Goal: Complete application form: Complete application form

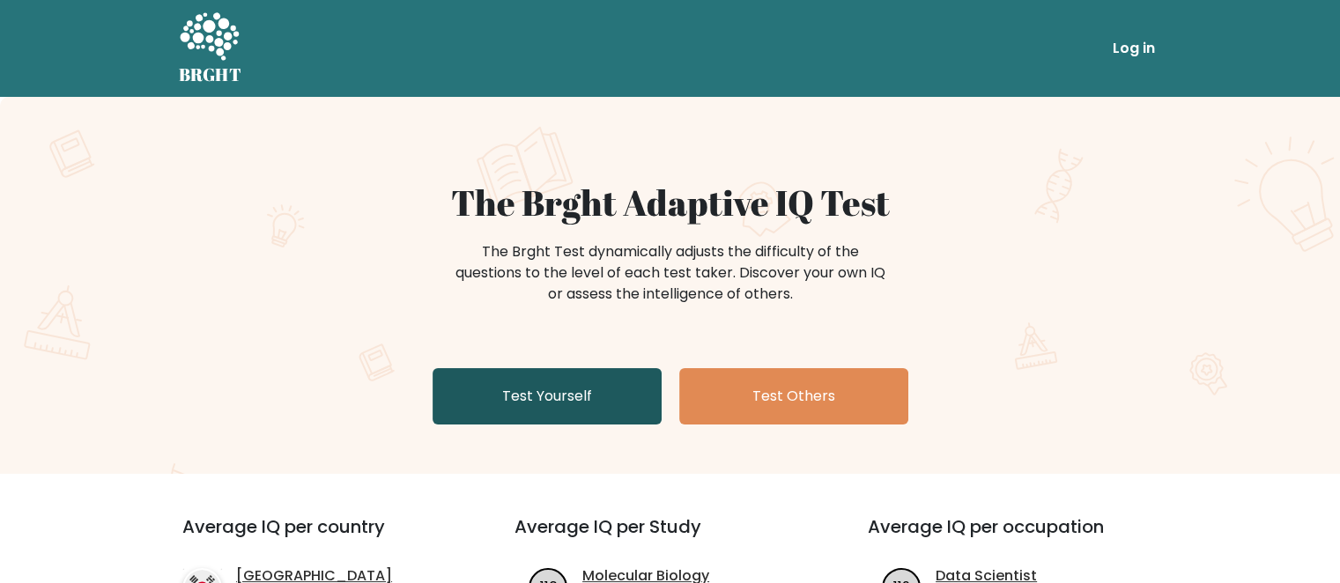
click at [555, 390] on link "Test Yourself" at bounding box center [546, 396] width 229 height 56
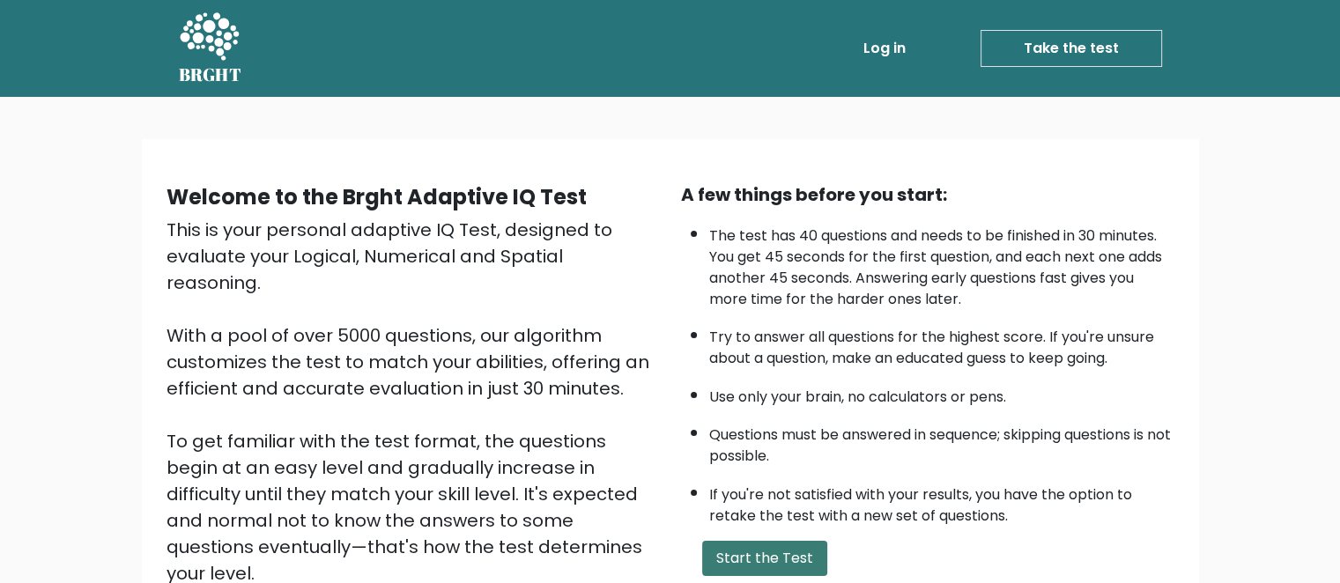
click at [782, 556] on button "Start the Test" at bounding box center [764, 558] width 125 height 35
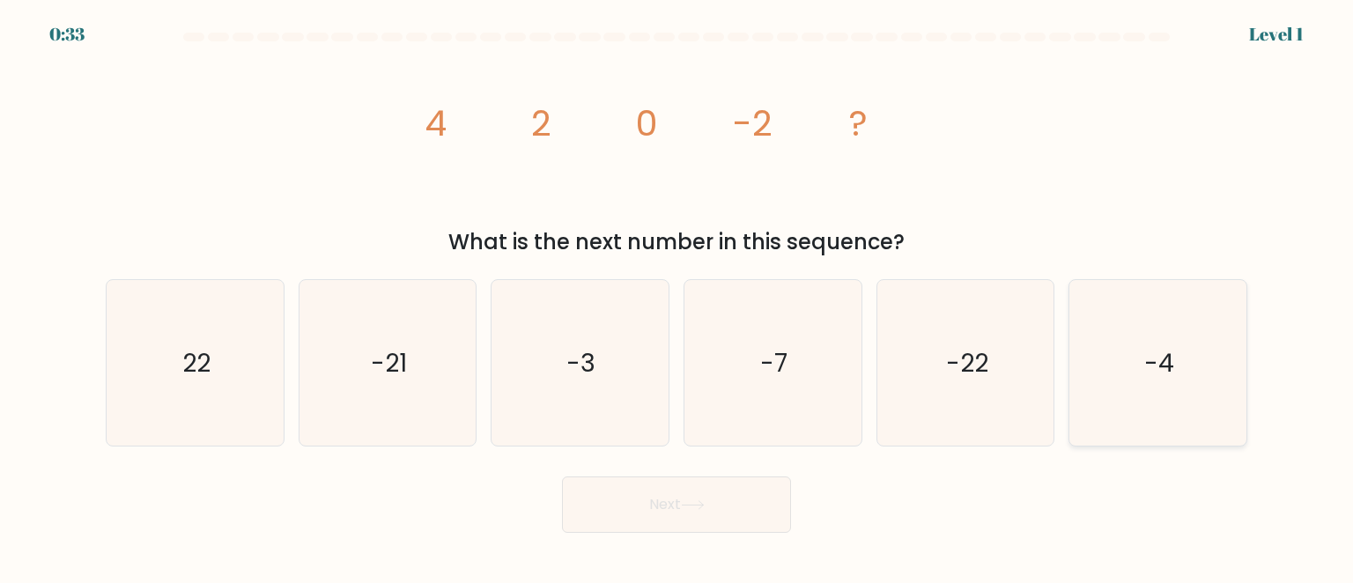
click at [1126, 378] on icon "-4" at bounding box center [1157, 363] width 166 height 166
click at [677, 296] on input "f. -4" at bounding box center [676, 294] width 1 height 4
radio input "true"
click at [731, 518] on button "Next" at bounding box center [676, 504] width 229 height 56
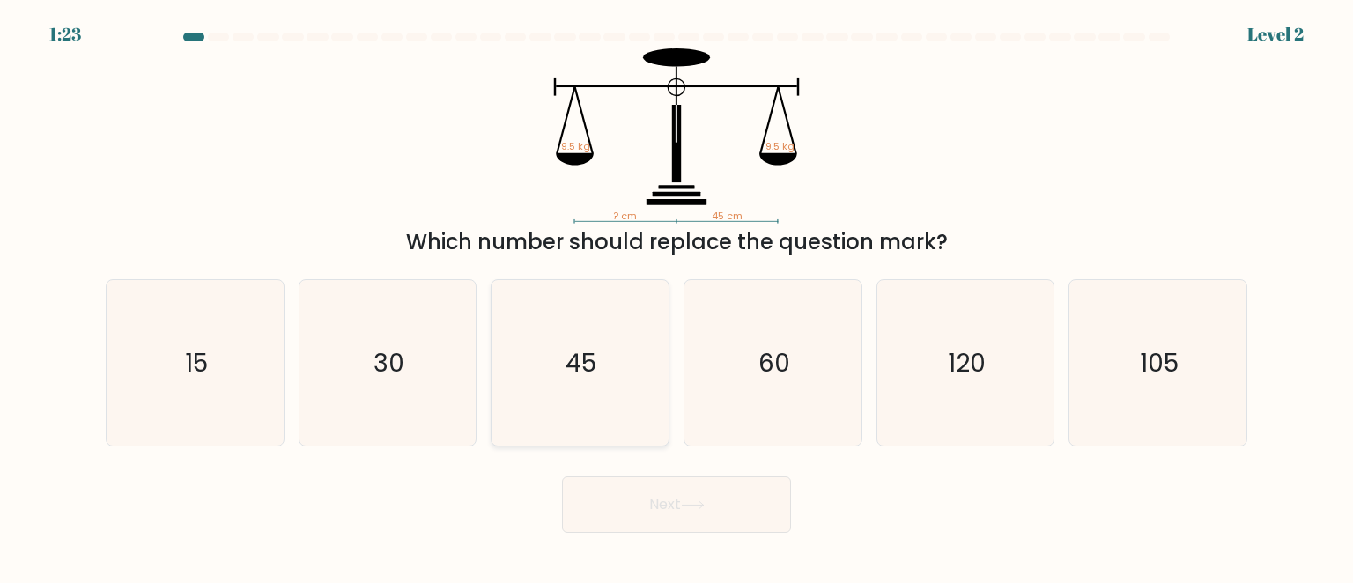
click at [631, 368] on icon "45" at bounding box center [580, 363] width 166 height 166
click at [676, 296] on input "c. 45" at bounding box center [676, 294] width 1 height 4
radio input "true"
click at [710, 491] on button "Next" at bounding box center [676, 504] width 229 height 56
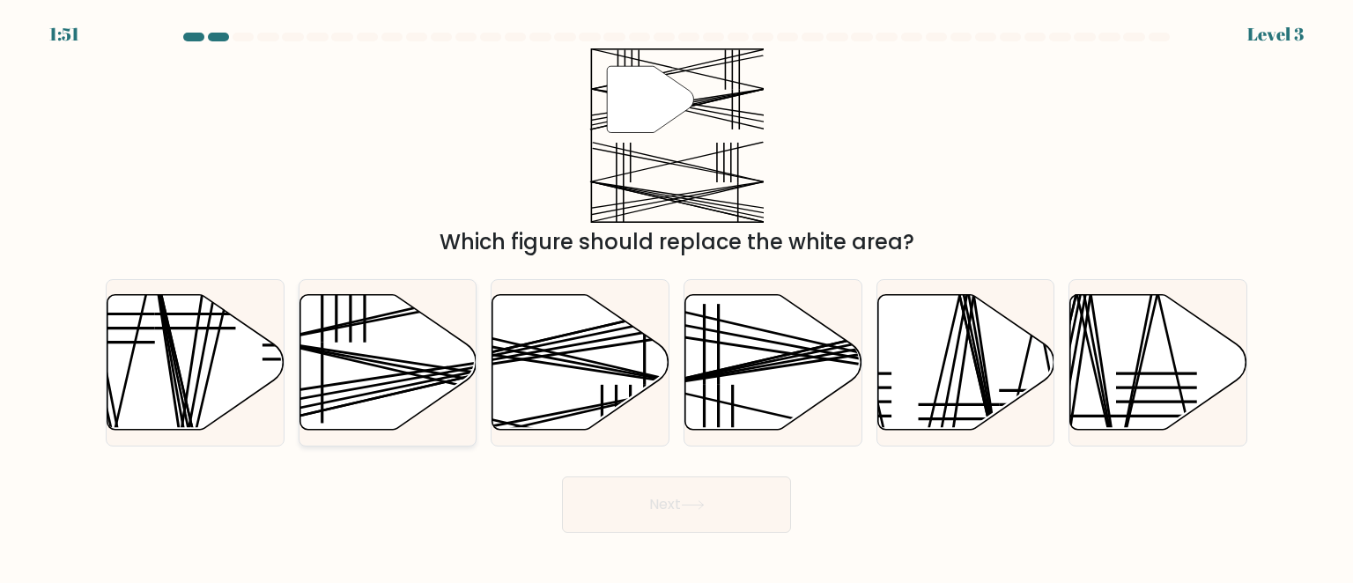
click at [425, 363] on icon at bounding box center [387, 362] width 177 height 136
click at [676, 296] on input "b." at bounding box center [676, 294] width 1 height 4
radio input "true"
click at [631, 492] on button "Next" at bounding box center [676, 504] width 229 height 56
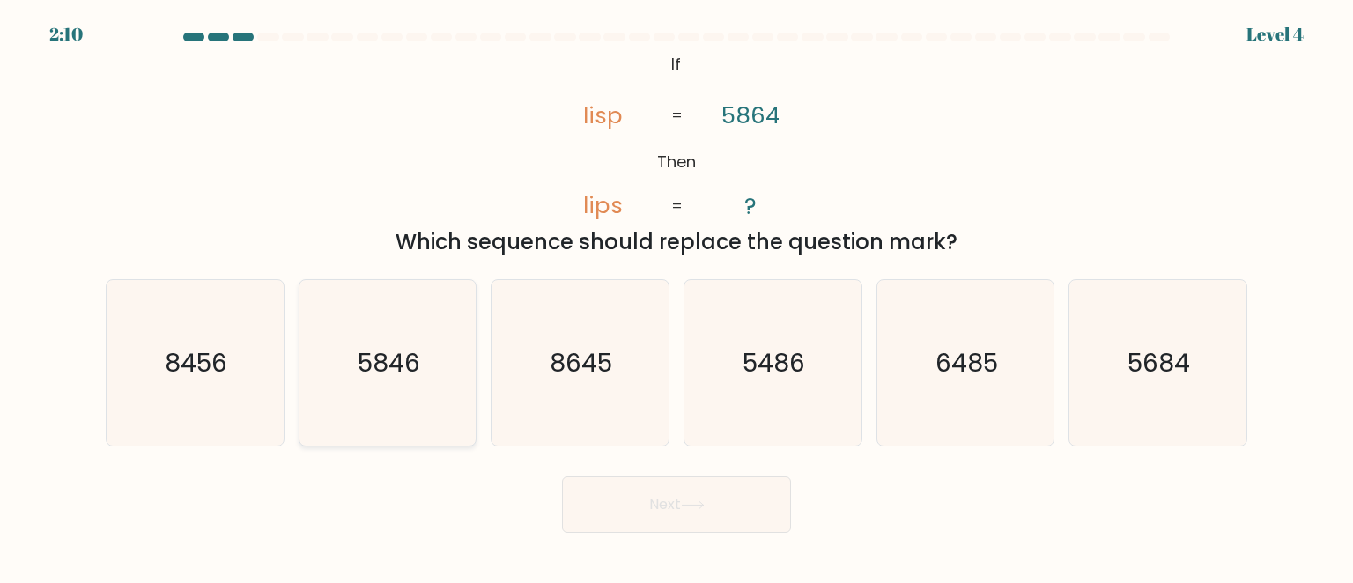
click at [434, 393] on icon "5846" at bounding box center [388, 363] width 166 height 166
click at [676, 296] on input "b. 5846" at bounding box center [676, 294] width 1 height 4
radio input "true"
click at [616, 495] on button "Next" at bounding box center [676, 504] width 229 height 56
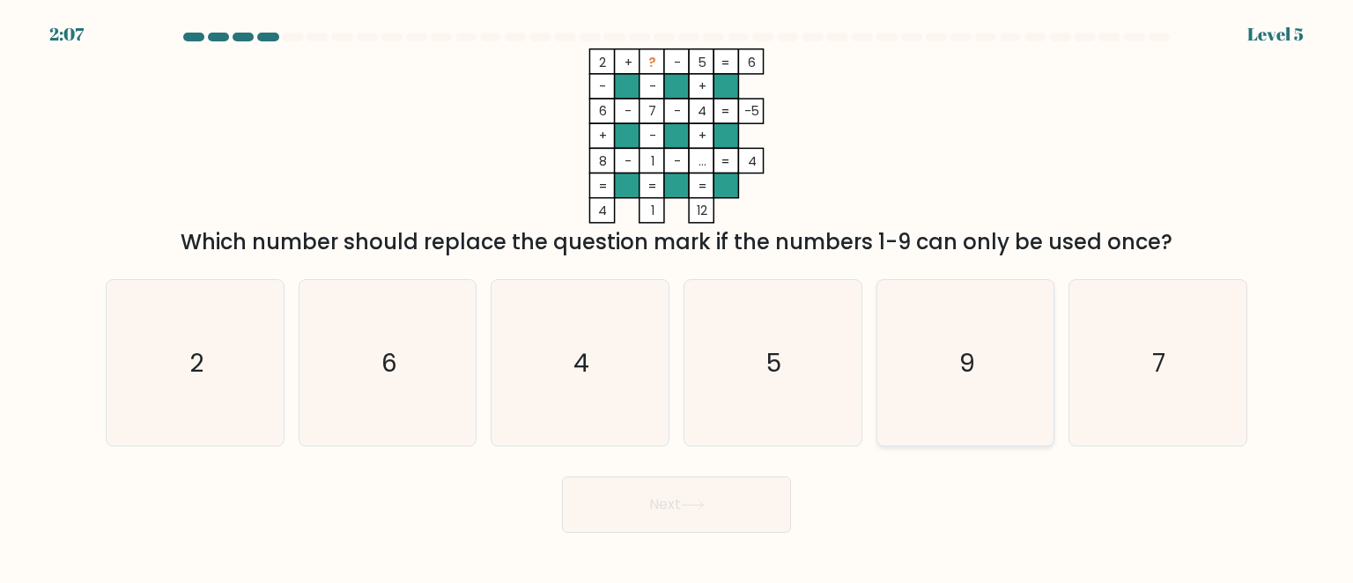
click at [1011, 351] on icon "9" at bounding box center [965, 363] width 166 height 166
click at [677, 296] on input "e. 9" at bounding box center [676, 294] width 1 height 4
radio input "true"
click at [644, 496] on button "Next" at bounding box center [676, 504] width 229 height 56
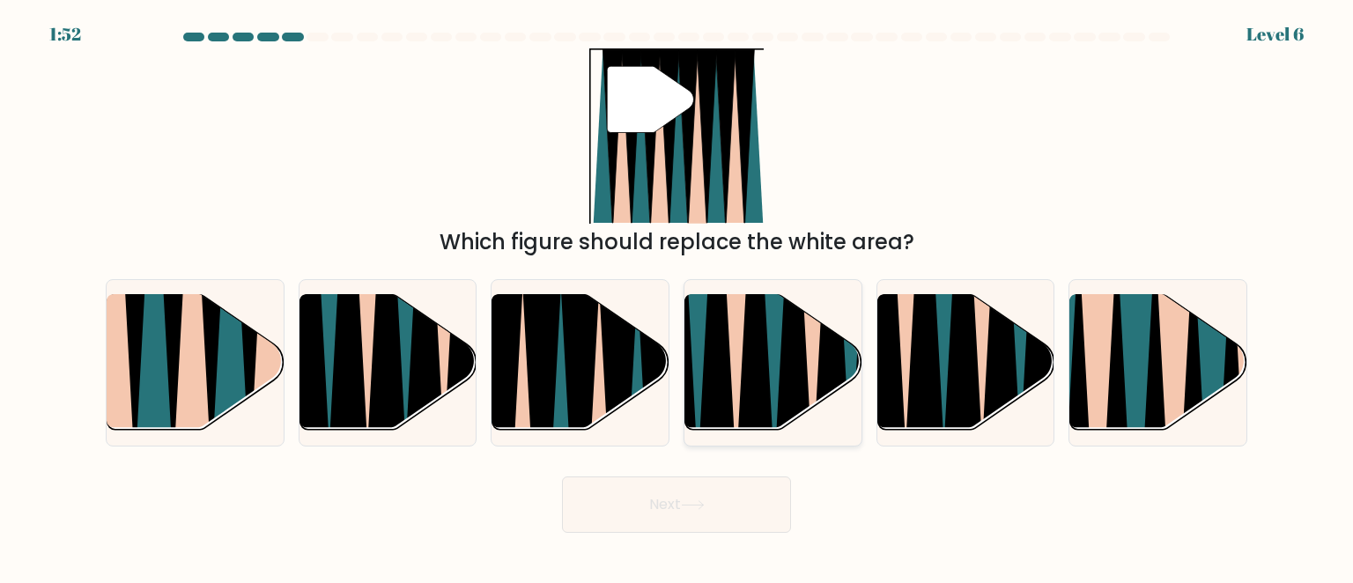
click at [734, 413] on icon at bounding box center [736, 291] width 40 height 354
click at [677, 296] on input "d." at bounding box center [676, 294] width 1 height 4
radio input "true"
click at [991, 396] on icon at bounding box center [1002, 295] width 40 height 354
click at [677, 296] on input "e." at bounding box center [676, 294] width 1 height 4
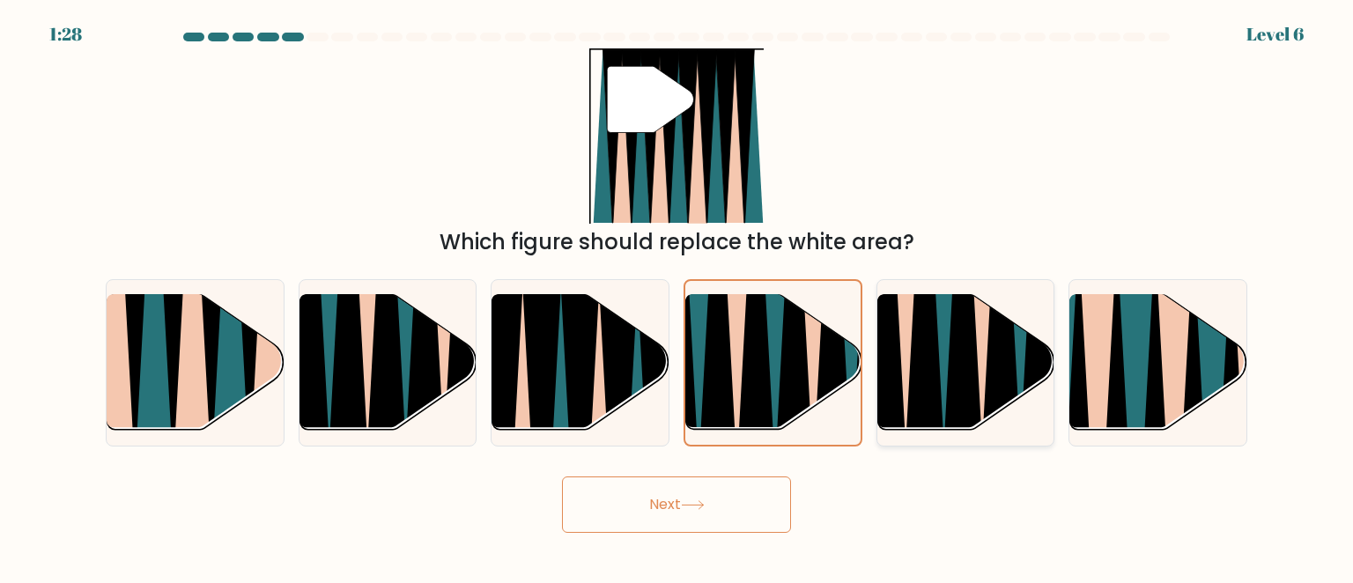
radio input "true"
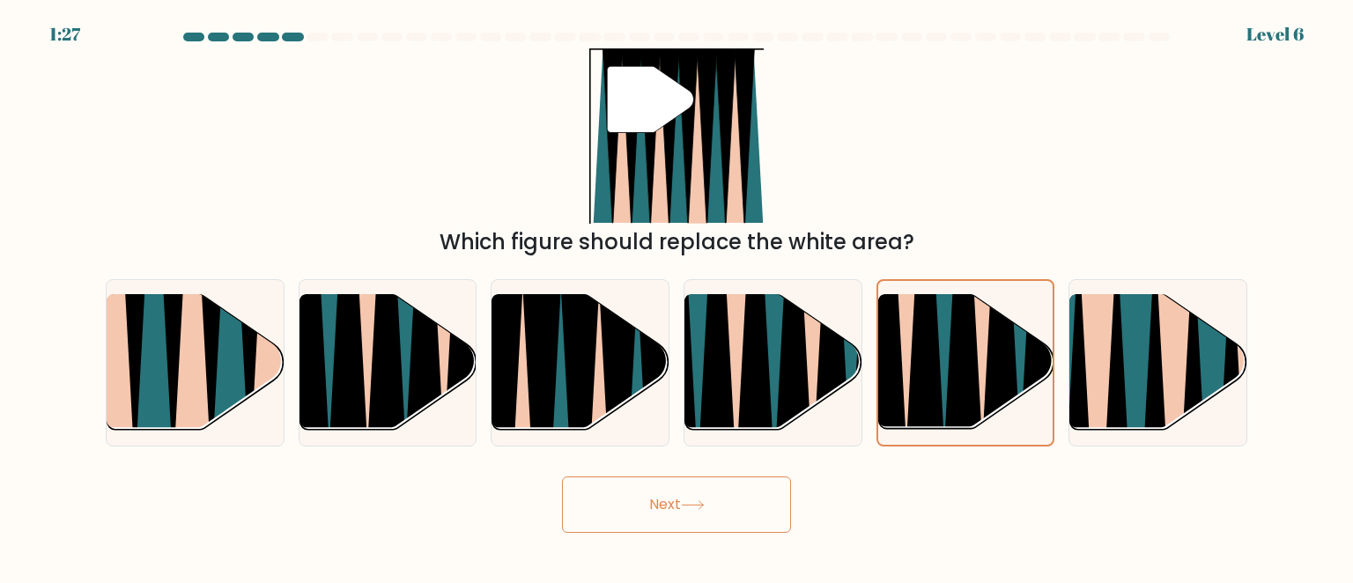
click at [738, 491] on button "Next" at bounding box center [676, 504] width 229 height 56
click at [663, 499] on button "Next" at bounding box center [676, 504] width 229 height 56
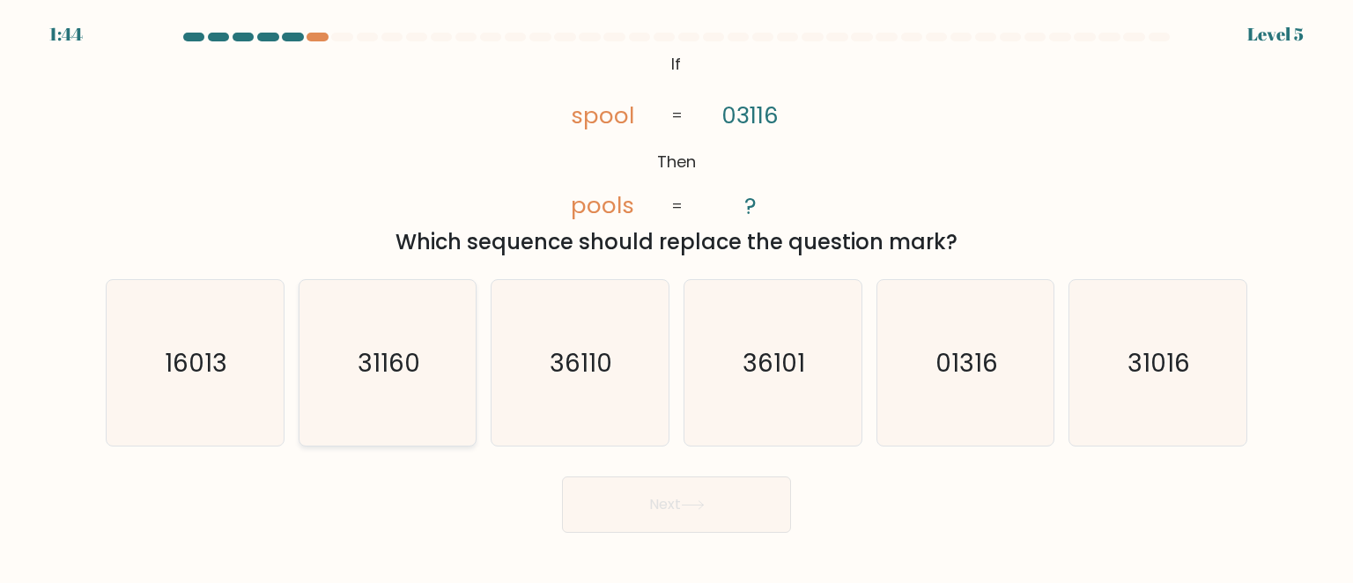
click at [425, 387] on icon "31160" at bounding box center [388, 363] width 166 height 166
click at [676, 296] on input "b. 31160" at bounding box center [676, 294] width 1 height 4
radio input "true"
click at [653, 506] on button "Next" at bounding box center [676, 504] width 229 height 56
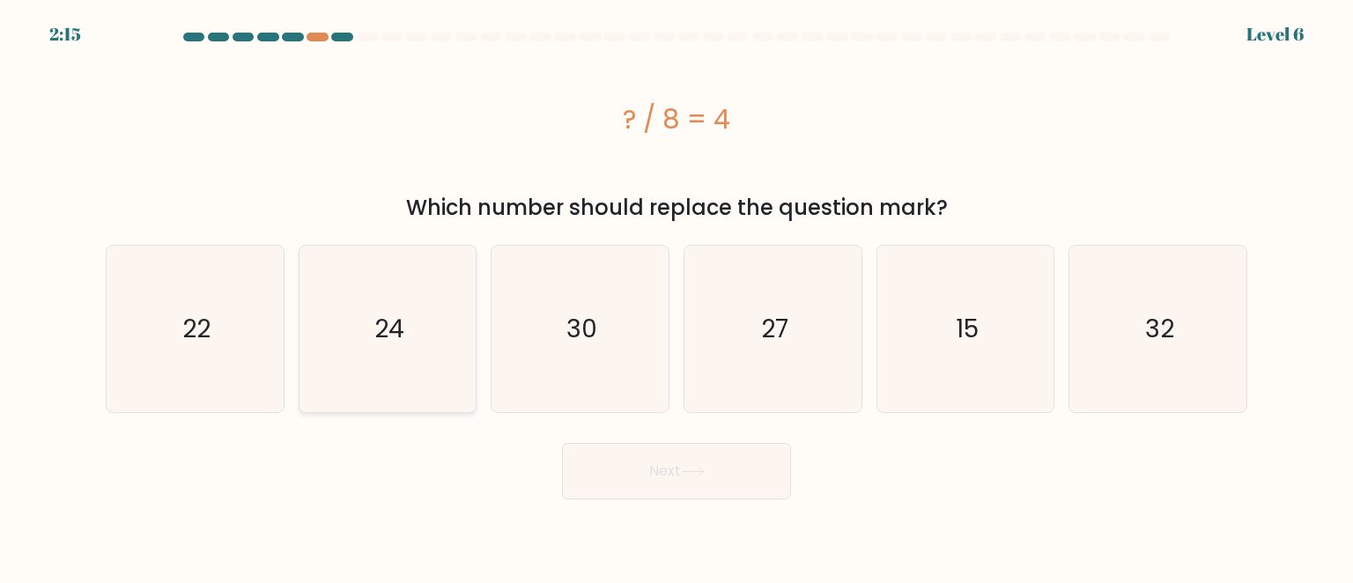
click at [378, 328] on text "24" at bounding box center [389, 328] width 30 height 35
click at [676, 296] on input "b. 24" at bounding box center [676, 294] width 1 height 4
radio input "true"
click at [656, 480] on button "Next" at bounding box center [676, 471] width 229 height 56
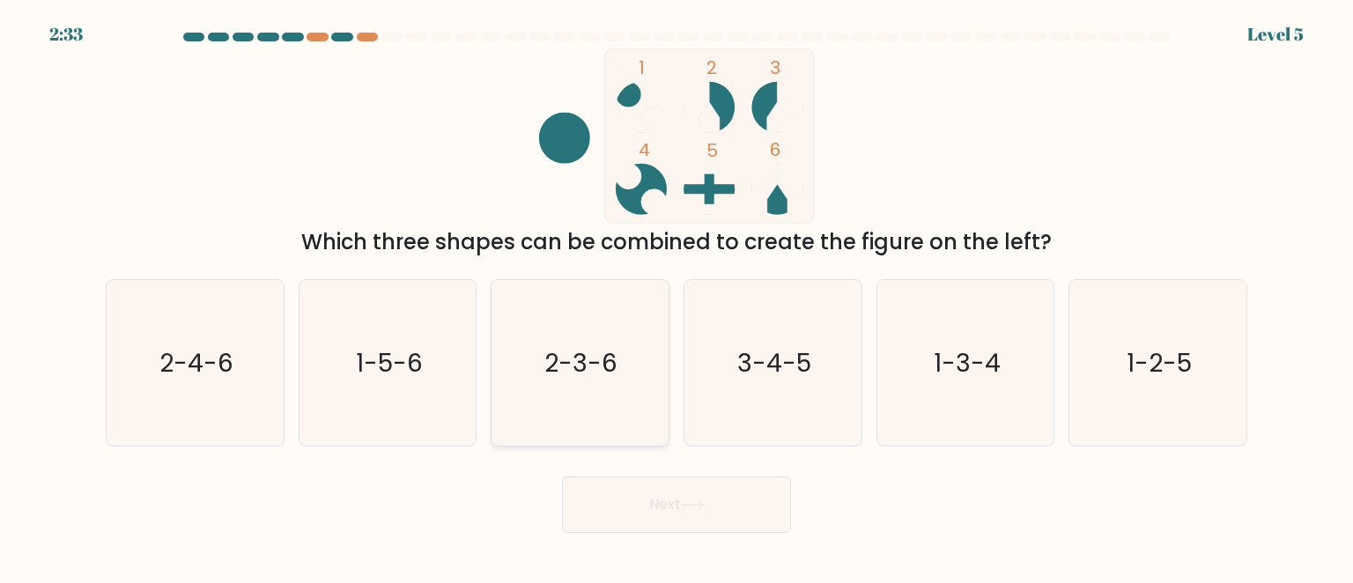
click at [627, 382] on icon "2-3-6" at bounding box center [580, 363] width 166 height 166
click at [676, 296] on input "c. 2-3-6" at bounding box center [676, 294] width 1 height 4
radio input "true"
click at [713, 513] on button "Next" at bounding box center [676, 504] width 229 height 56
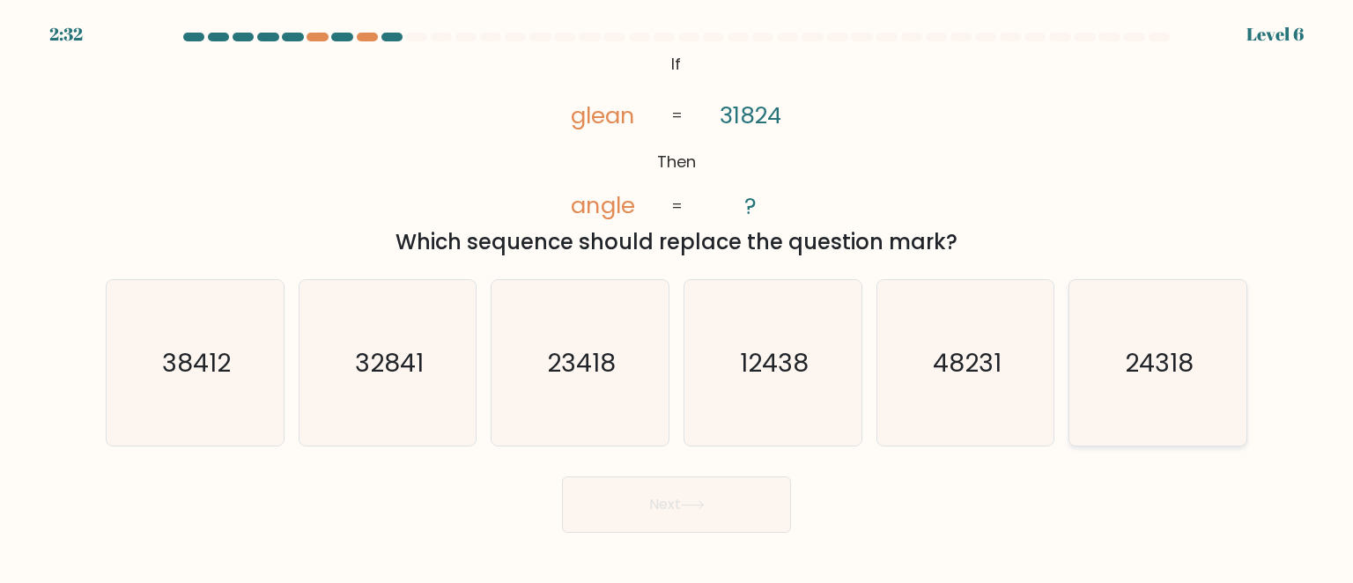
click at [1132, 387] on icon "24318" at bounding box center [1157, 363] width 166 height 166
click at [677, 296] on input "f. 24318" at bounding box center [676, 294] width 1 height 4
radio input "true"
click at [662, 507] on button "Next" at bounding box center [676, 504] width 229 height 56
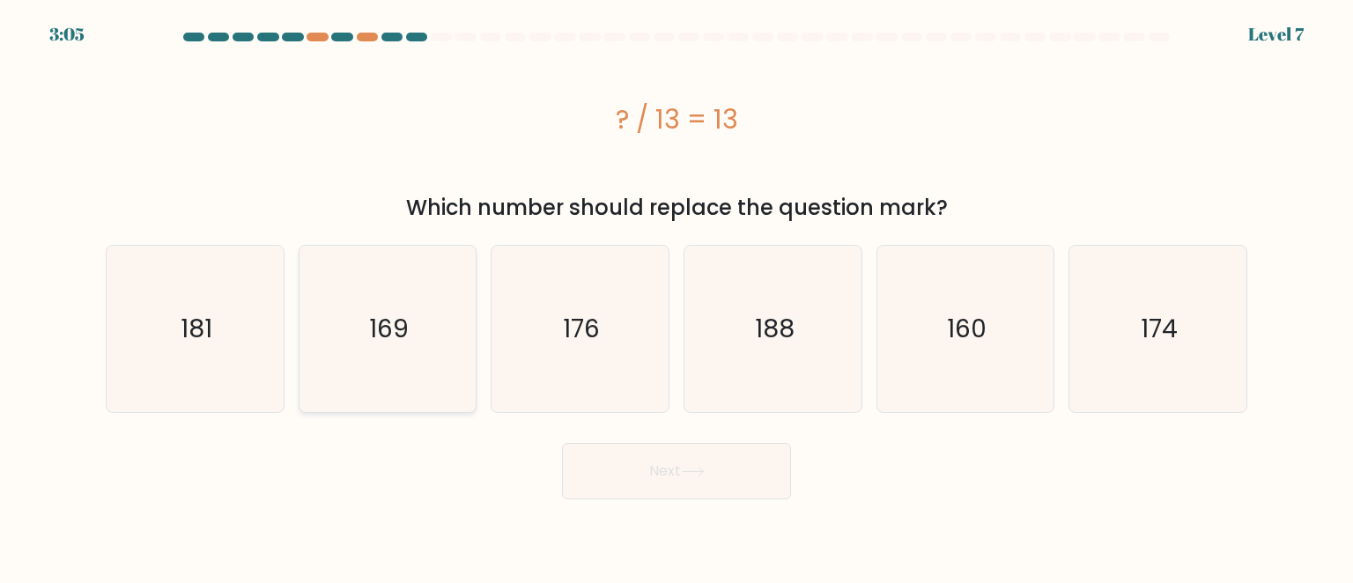
click at [432, 327] on icon "169" at bounding box center [388, 329] width 166 height 166
click at [676, 296] on input "b. 169" at bounding box center [676, 294] width 1 height 4
radio input "true"
click at [661, 476] on button "Next" at bounding box center [676, 471] width 229 height 56
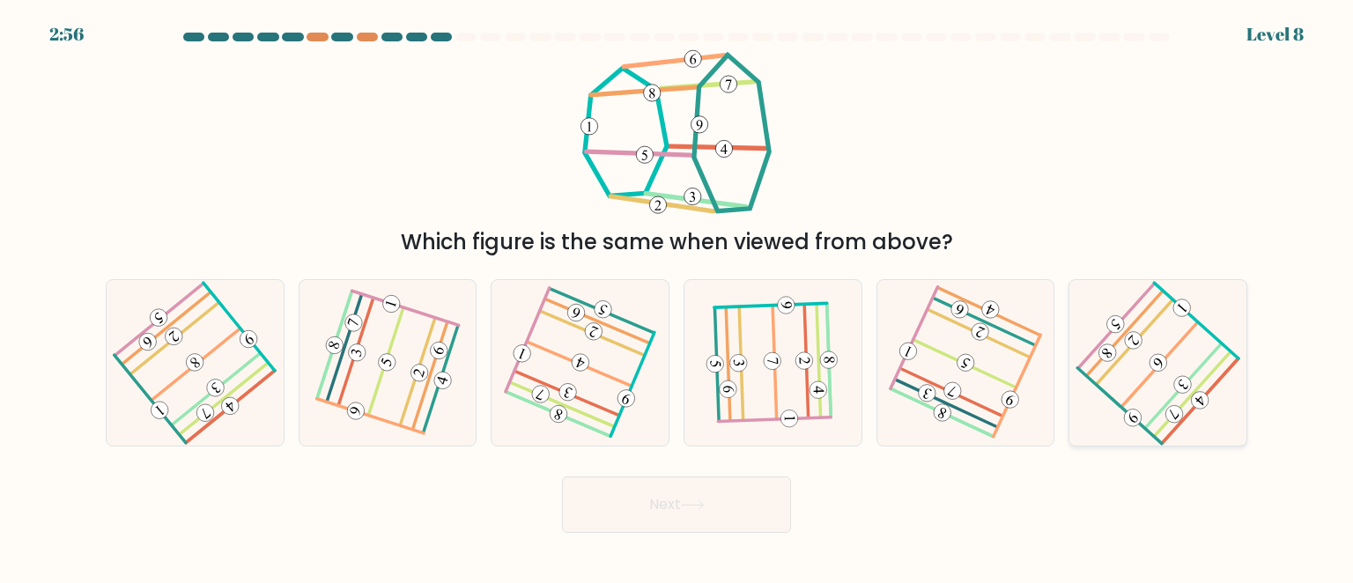
click at [1075, 415] on div at bounding box center [1157, 362] width 179 height 167
click at [677, 296] on input "f." at bounding box center [676, 294] width 1 height 4
radio input "true"
click at [733, 502] on button "Next" at bounding box center [676, 504] width 229 height 56
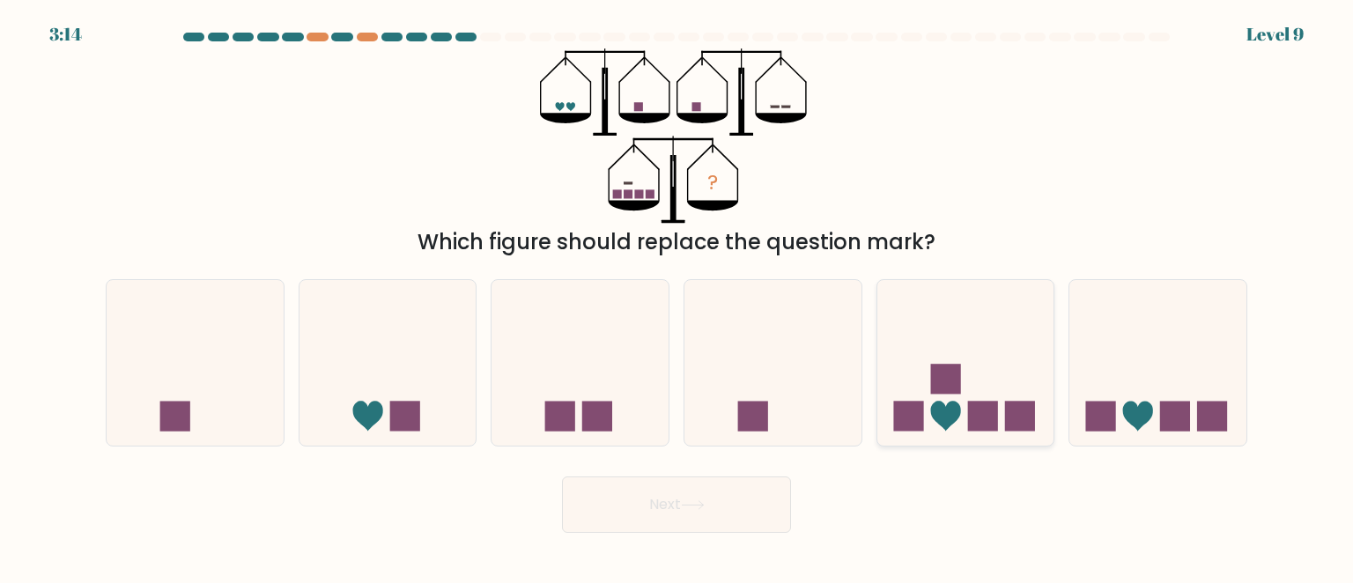
click at [976, 410] on rect at bounding box center [983, 417] width 30 height 30
click at [677, 296] on input "e." at bounding box center [676, 294] width 1 height 4
radio input "true"
click at [662, 513] on button "Next" at bounding box center [676, 504] width 229 height 56
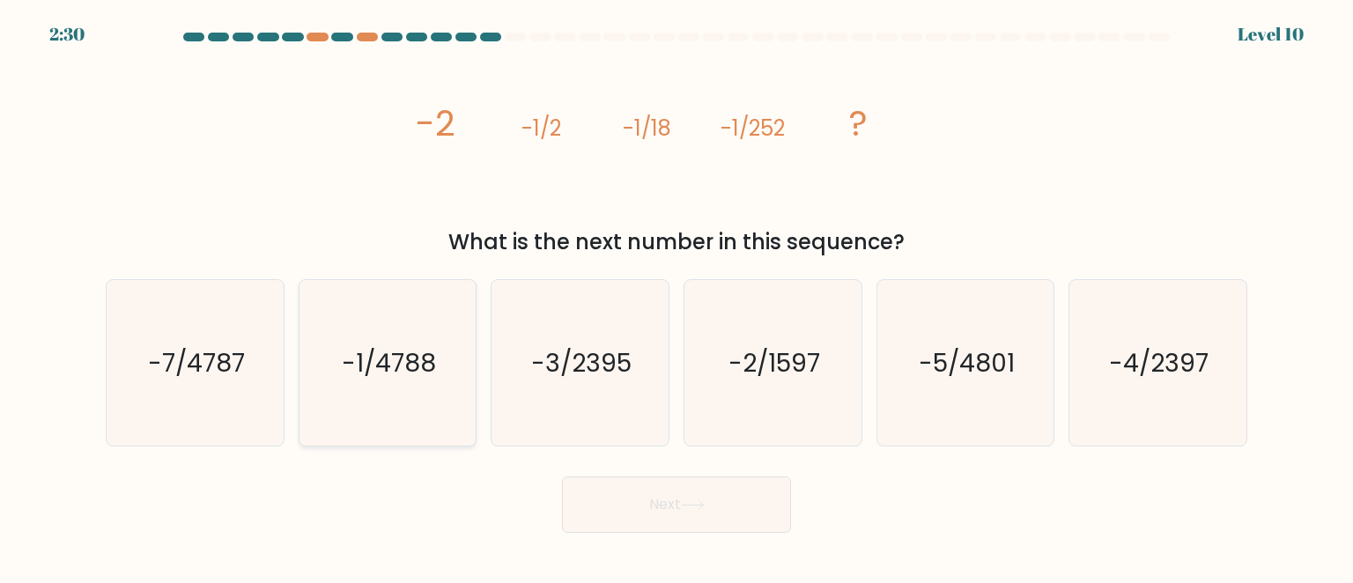
click at [431, 380] on icon "-1/4788" at bounding box center [388, 363] width 166 height 166
click at [676, 296] on input "b. -1/4788" at bounding box center [676, 294] width 1 height 4
radio input "true"
click at [709, 521] on button "Next" at bounding box center [676, 504] width 229 height 56
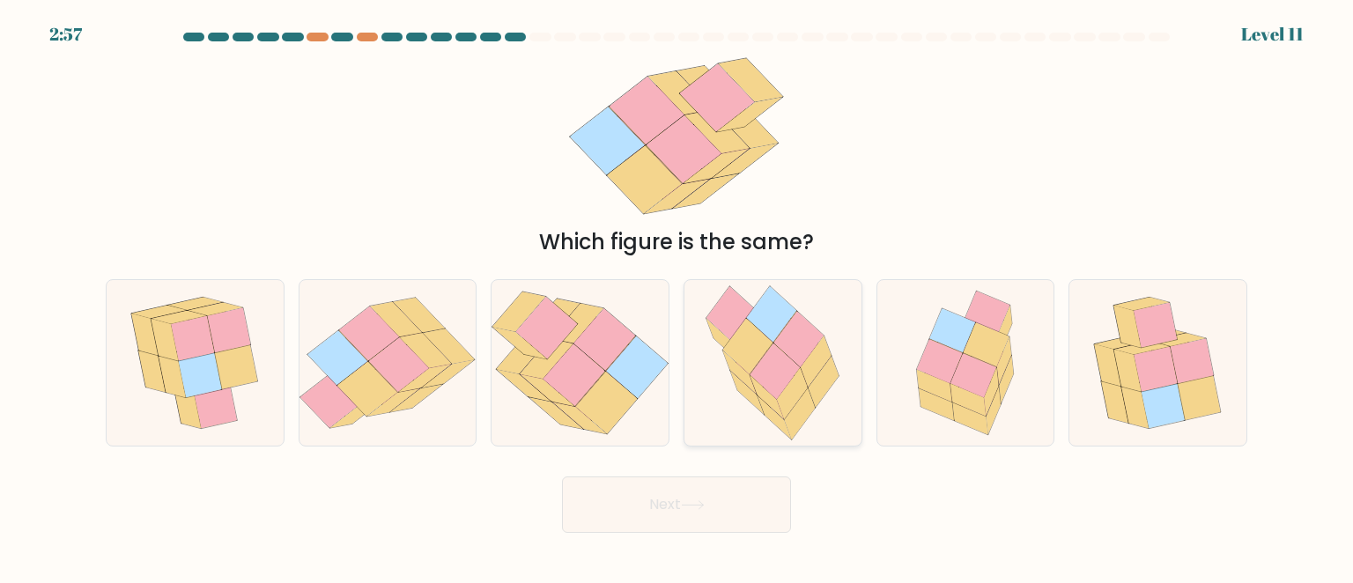
click at [732, 313] on icon at bounding box center [731, 314] width 50 height 56
click at [677, 296] on input "d." at bounding box center [676, 294] width 1 height 4
radio input "true"
click at [577, 387] on icon at bounding box center [574, 375] width 62 height 62
click at [676, 296] on input "c." at bounding box center [676, 294] width 1 height 4
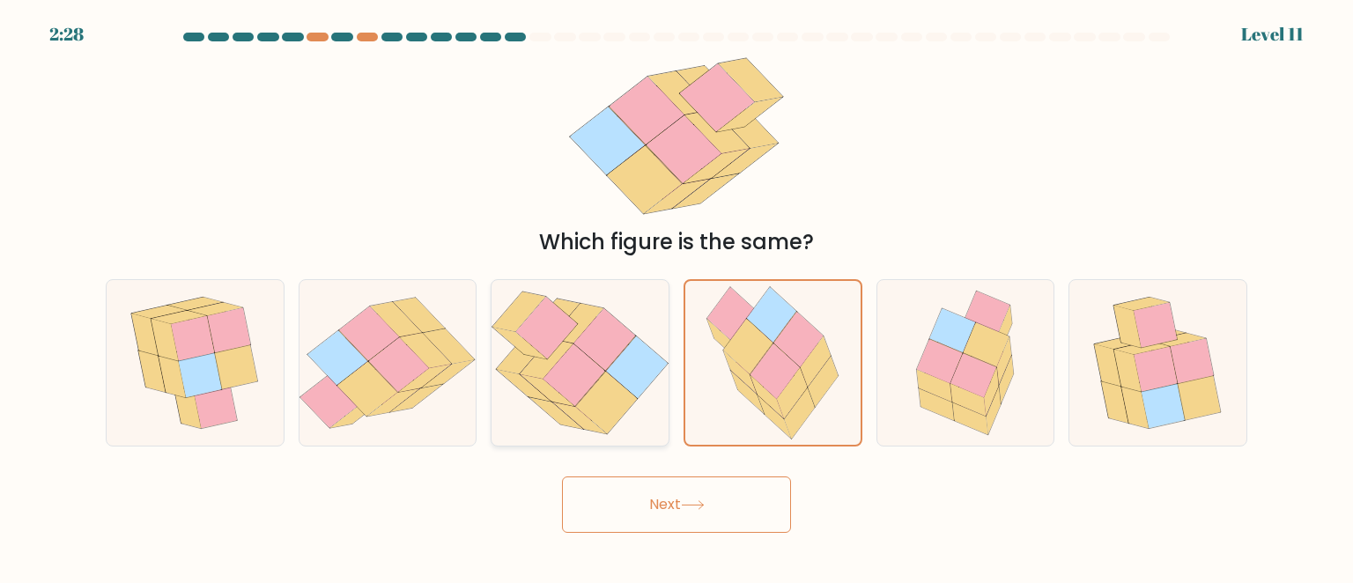
radio input "true"
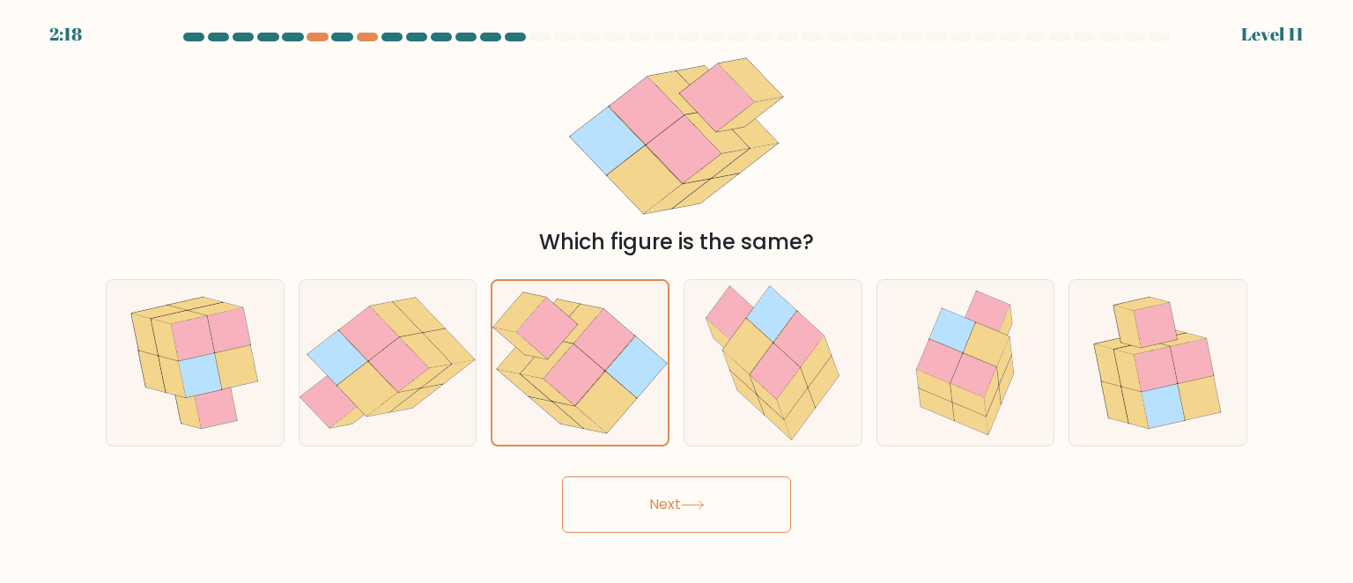
click at [664, 520] on button "Next" at bounding box center [676, 504] width 229 height 56
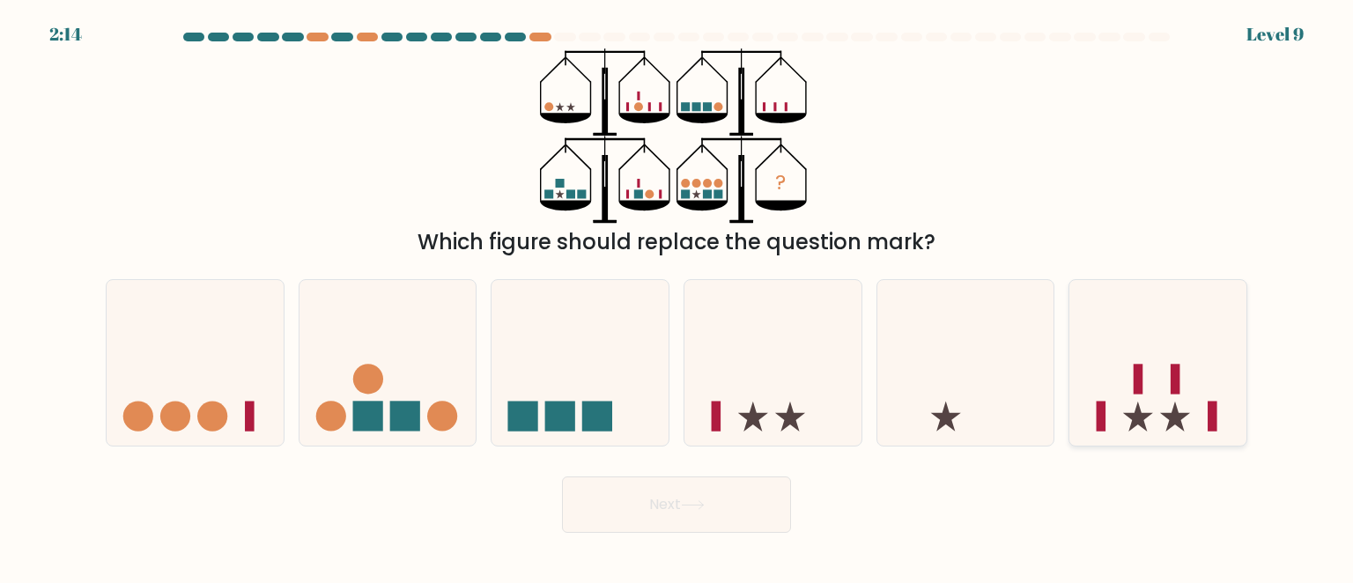
click at [1188, 431] on icon at bounding box center [1157, 363] width 177 height 146
click at [677, 296] on input "f." at bounding box center [676, 294] width 1 height 4
radio input "true"
click at [670, 495] on button "Next" at bounding box center [676, 504] width 229 height 56
click at [1101, 400] on icon at bounding box center [1157, 363] width 175 height 145
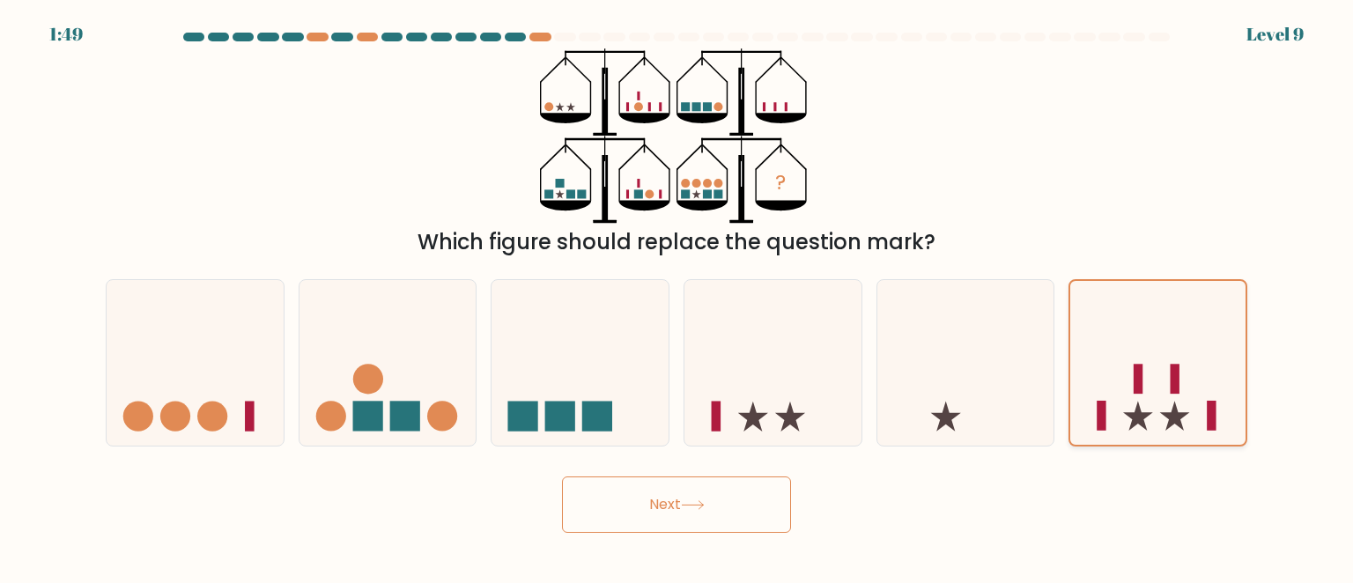
click at [677, 296] on input "f." at bounding box center [676, 294] width 1 height 4
click at [651, 506] on button "Next" at bounding box center [676, 504] width 229 height 56
click at [690, 499] on button "Next" at bounding box center [676, 504] width 229 height 56
click at [647, 497] on button "Next" at bounding box center [676, 504] width 229 height 56
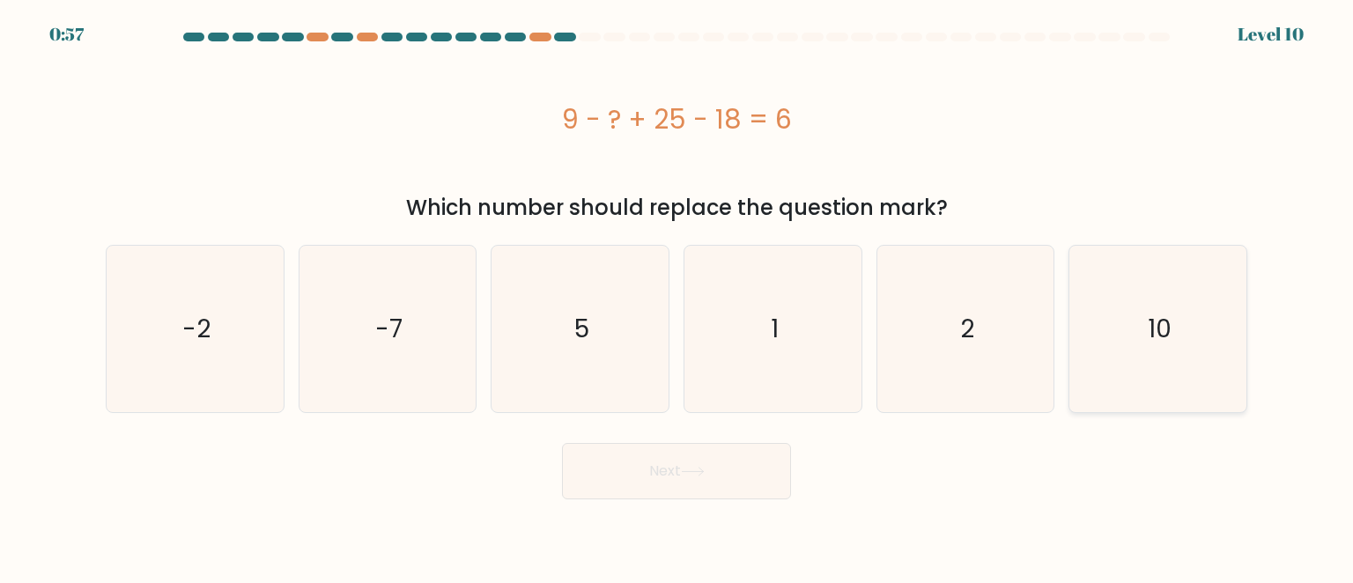
click at [1098, 336] on icon "10" at bounding box center [1157, 329] width 166 height 166
click at [677, 296] on input "f. 10" at bounding box center [676, 294] width 1 height 4
radio input "true"
click at [745, 458] on button "Next" at bounding box center [676, 471] width 229 height 56
click at [659, 471] on button "Next" at bounding box center [676, 471] width 229 height 56
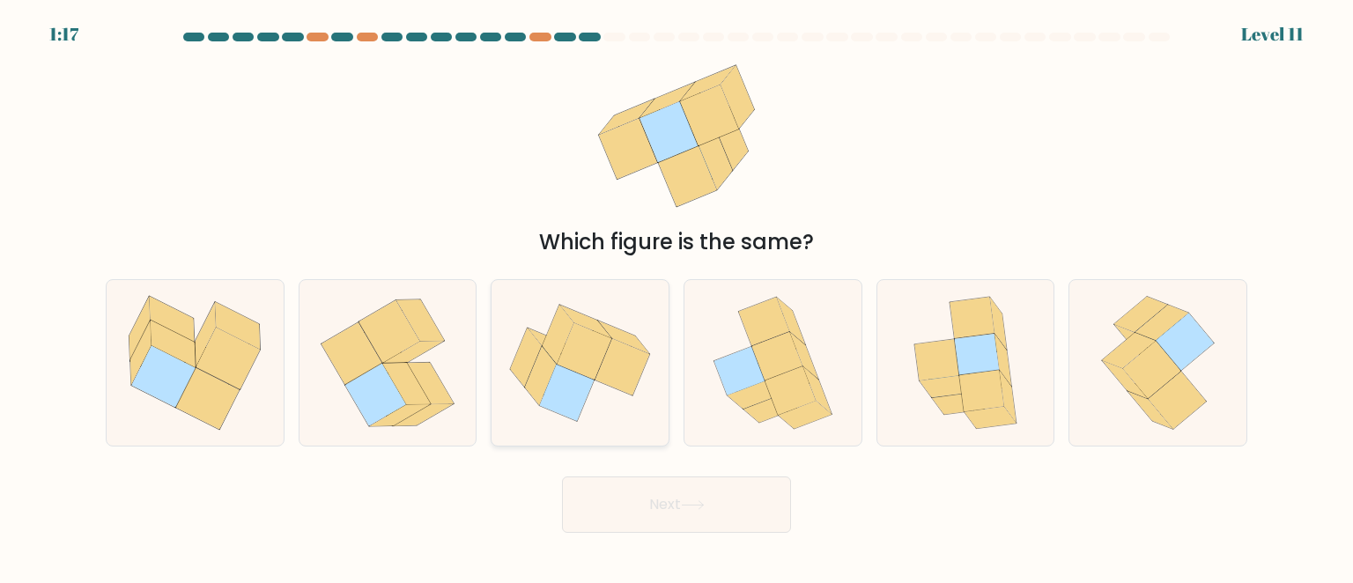
click at [569, 386] on icon at bounding box center [567, 393] width 55 height 56
click at [676, 296] on input "c." at bounding box center [676, 294] width 1 height 4
radio input "true"
click at [983, 373] on icon at bounding box center [981, 391] width 45 height 41
click at [677, 296] on input "e." at bounding box center [676, 294] width 1 height 4
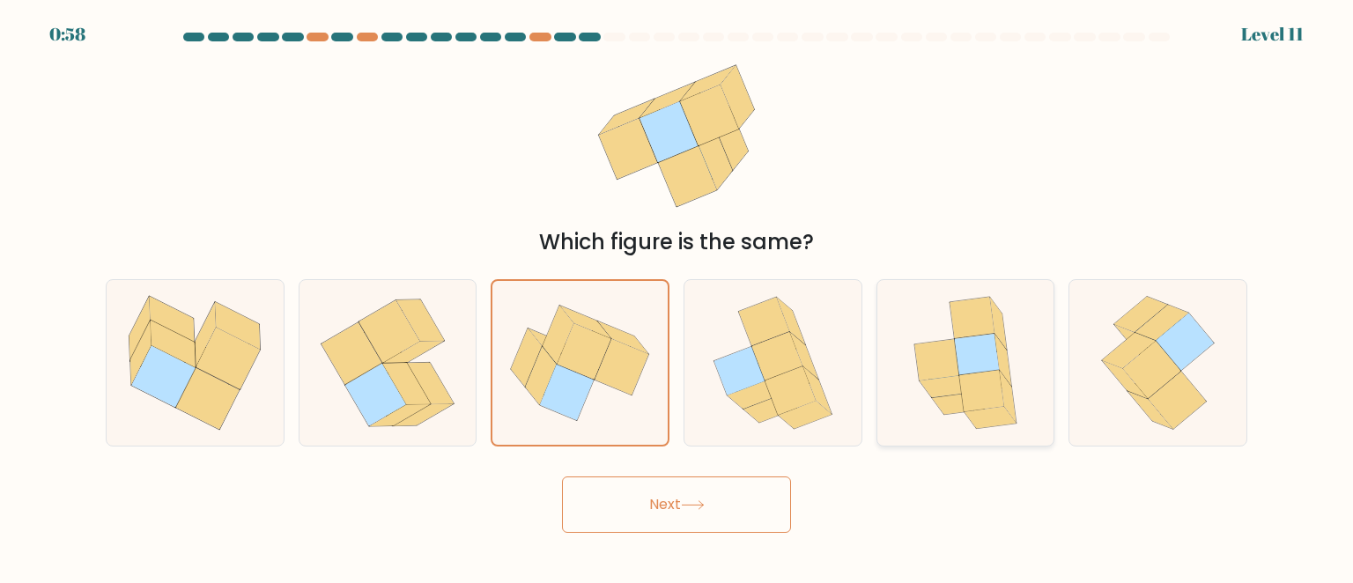
radio input "true"
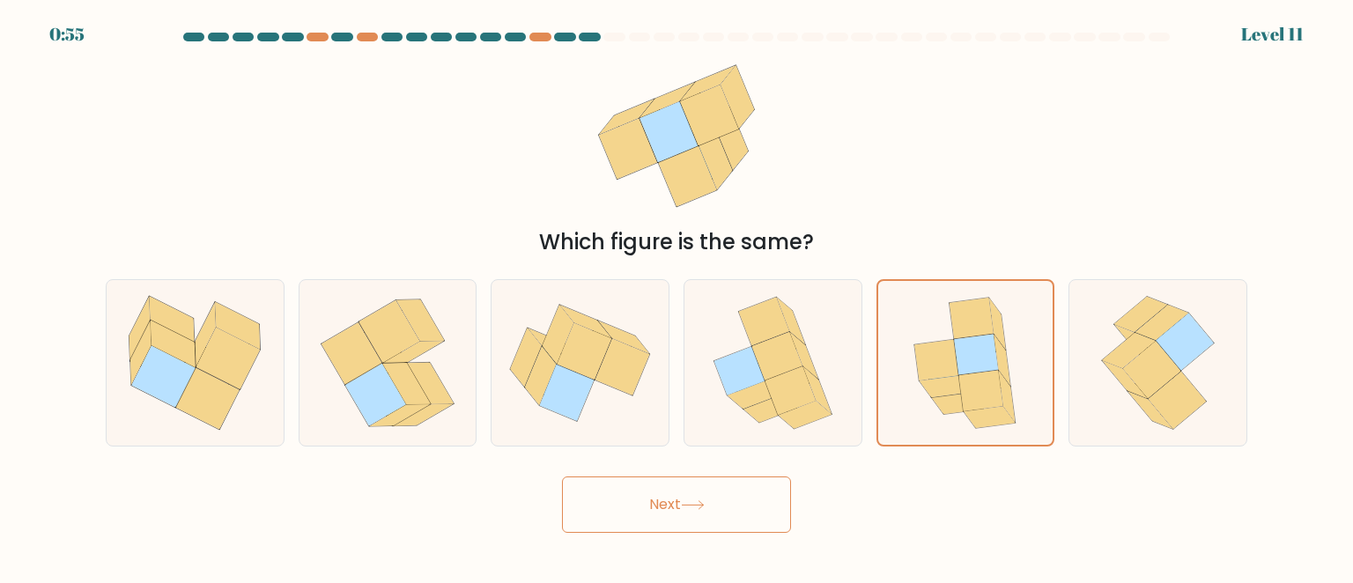
click at [645, 502] on button "Next" at bounding box center [676, 504] width 229 height 56
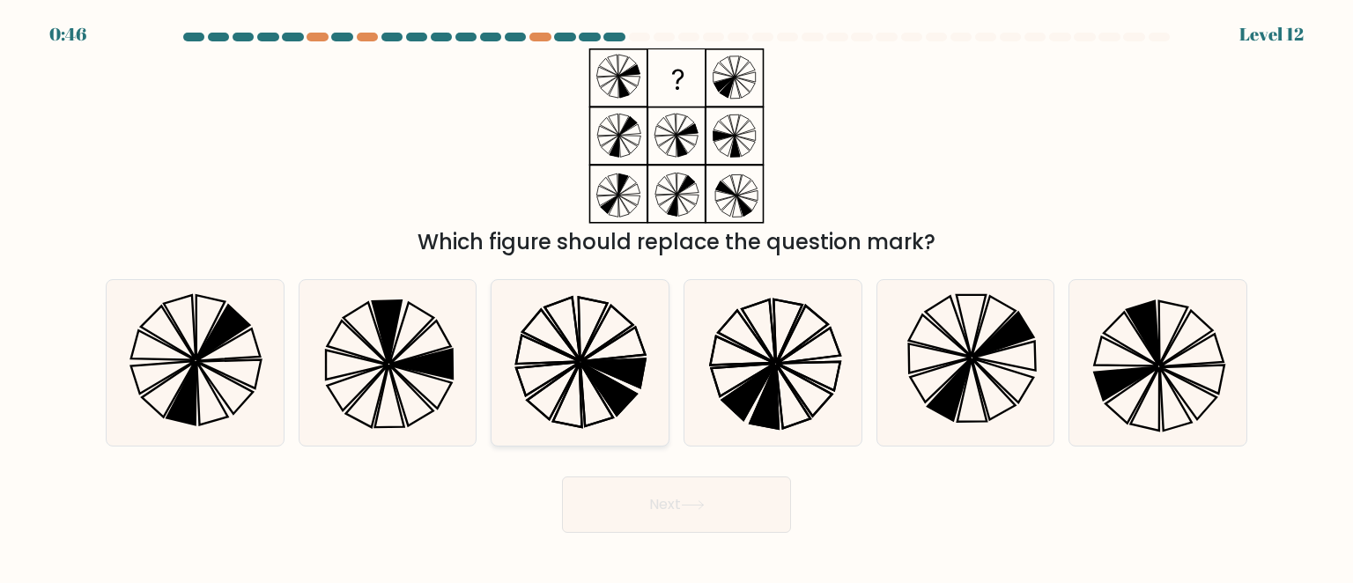
click at [616, 327] on icon at bounding box center [580, 363] width 166 height 166
click at [676, 296] on input "c." at bounding box center [676, 294] width 1 height 4
radio input "true"
click at [619, 350] on icon at bounding box center [580, 363] width 164 height 164
click at [676, 296] on input "c." at bounding box center [676, 294] width 1 height 4
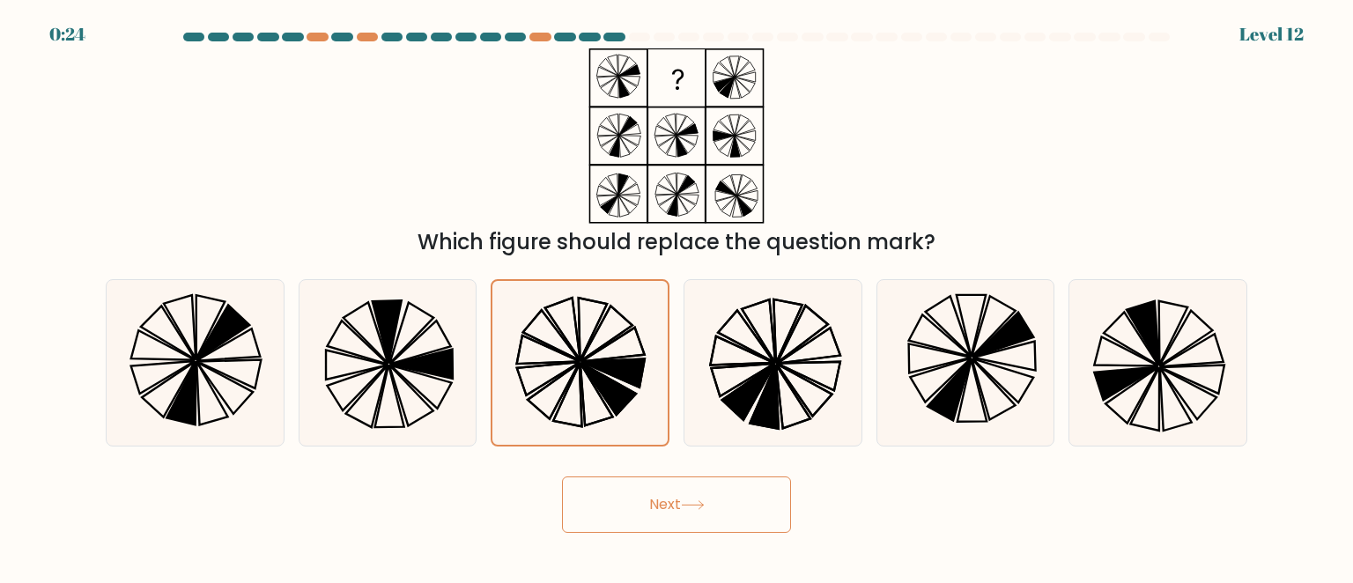
click at [657, 522] on button "Next" at bounding box center [676, 504] width 229 height 56
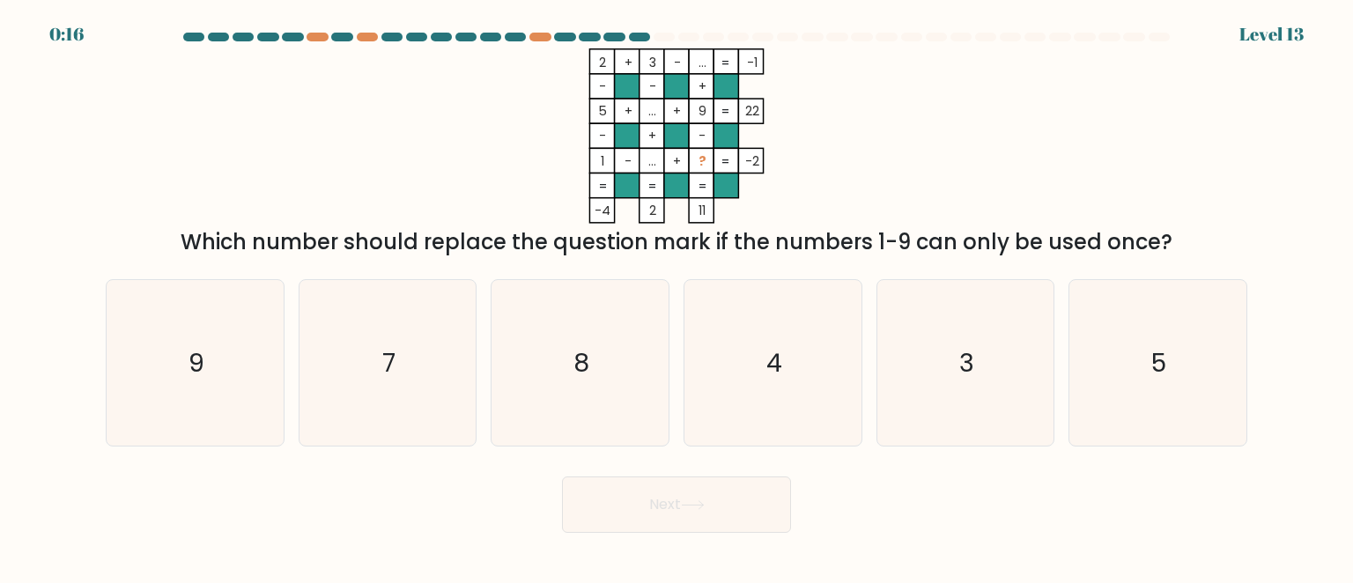
click at [703, 161] on tspan "?" at bounding box center [702, 161] width 8 height 18
click at [653, 324] on icon "8" at bounding box center [580, 363] width 166 height 166
click at [676, 296] on input "c. 8" at bounding box center [676, 294] width 1 height 4
radio input "true"
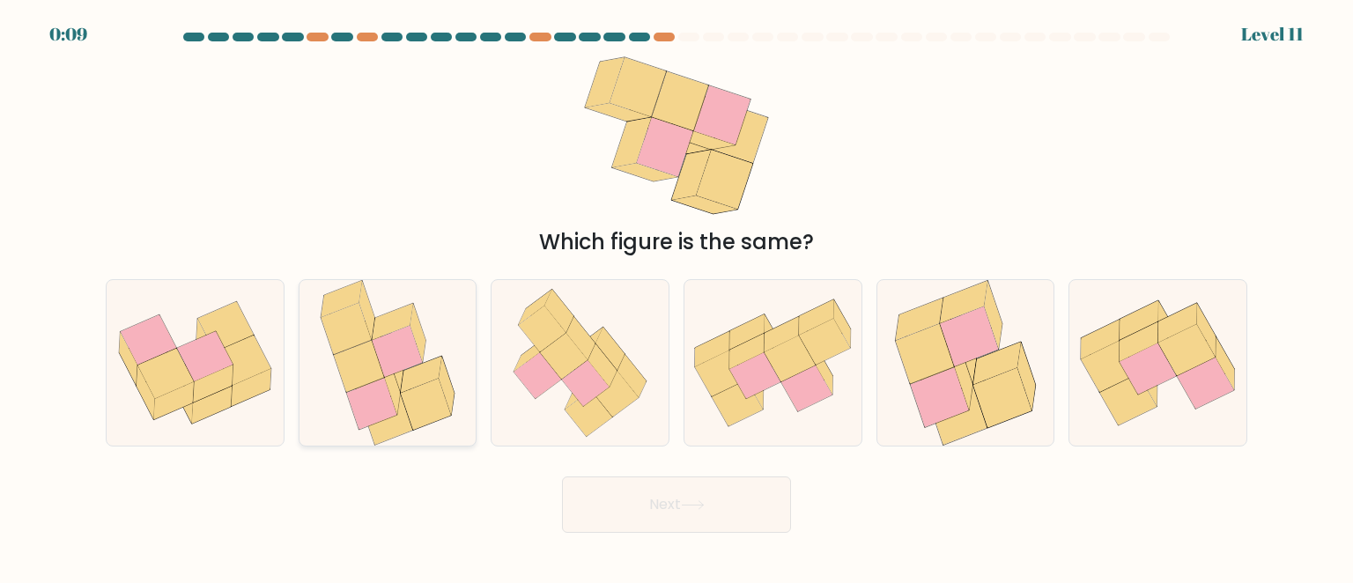
click at [403, 372] on icon at bounding box center [421, 375] width 41 height 37
click at [676, 296] on input "b." at bounding box center [676, 294] width 1 height 4
radio input "true"
click at [651, 487] on button "Next" at bounding box center [676, 504] width 229 height 56
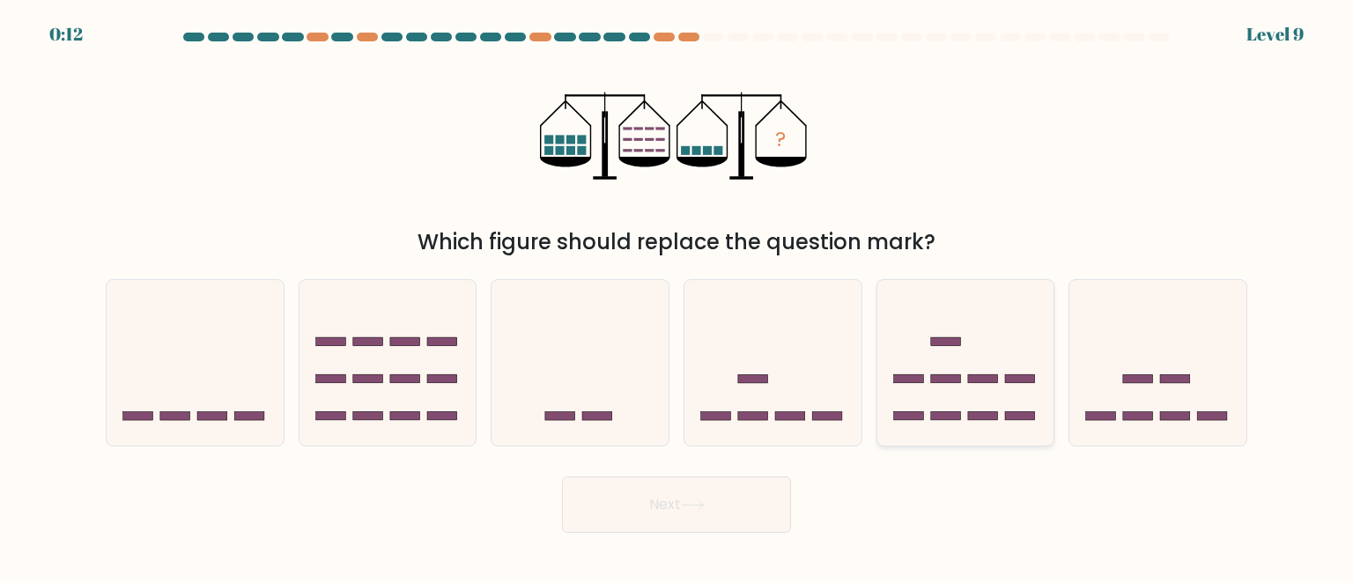
click at [993, 399] on icon at bounding box center [965, 363] width 177 height 146
click at [677, 296] on input "e." at bounding box center [676, 294] width 1 height 4
radio input "true"
click at [764, 406] on icon at bounding box center [772, 363] width 177 height 146
click at [677, 296] on input "d." at bounding box center [676, 294] width 1 height 4
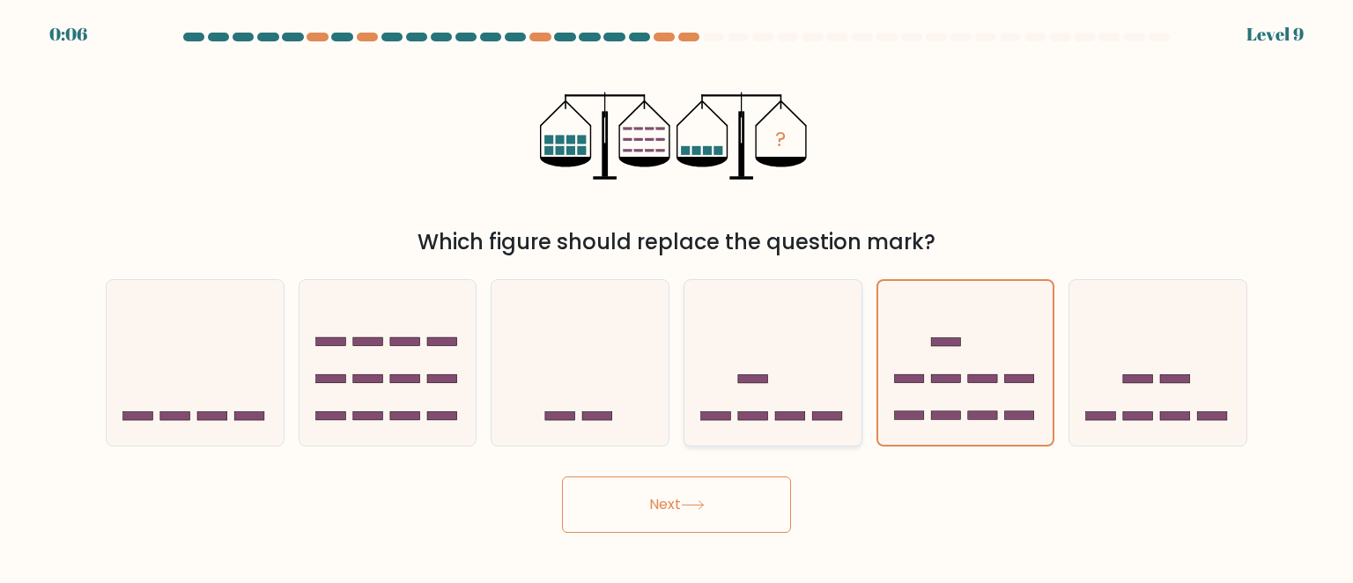
radio input "true"
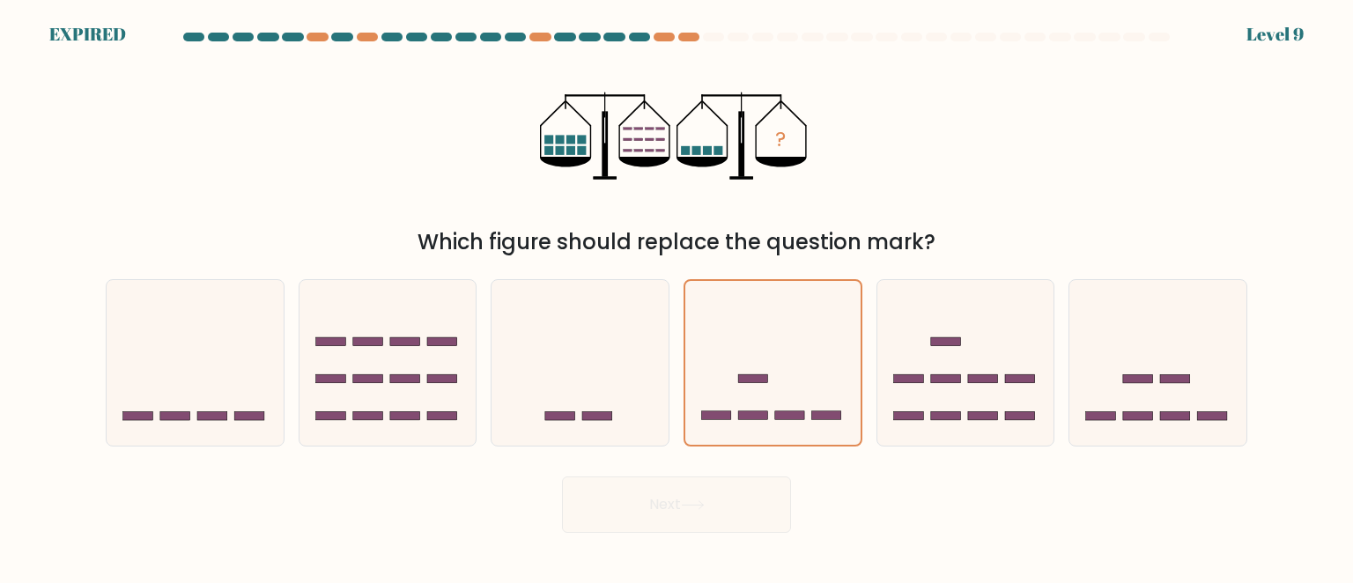
click at [677, 503] on div "Next" at bounding box center [676, 500] width 1162 height 65
